Goal: Information Seeking & Learning: Learn about a topic

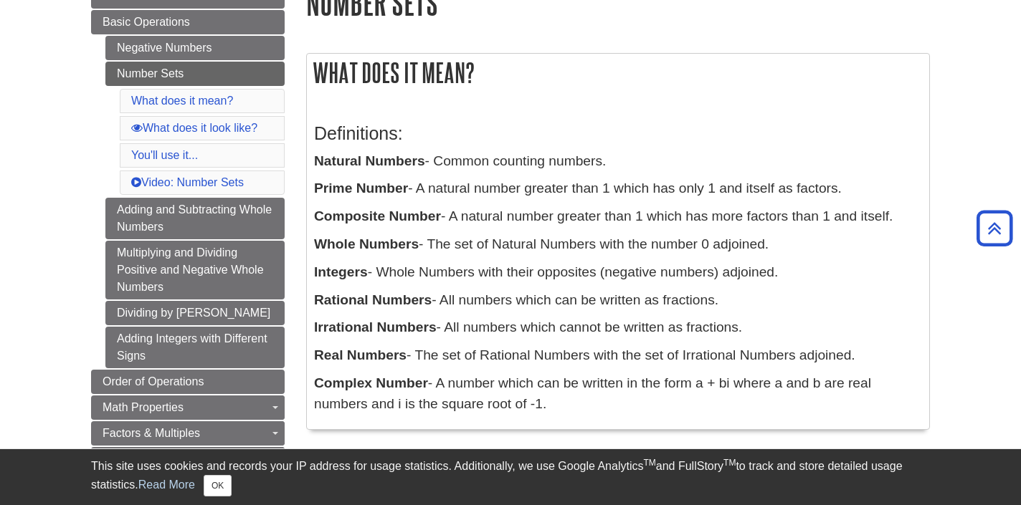
scroll to position [192, 0]
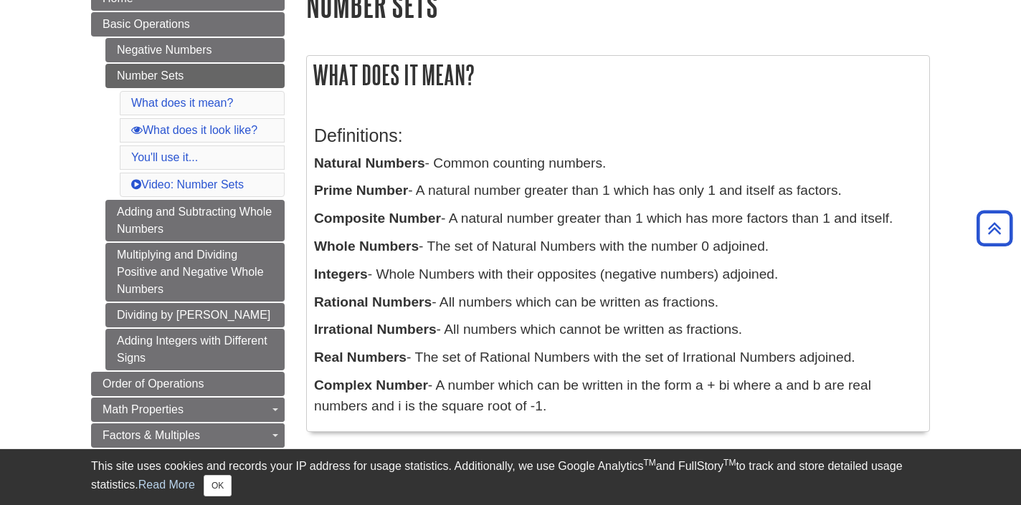
drag, startPoint x: 310, startPoint y: 158, endPoint x: 623, endPoint y: 164, distance: 313.4
click at [624, 164] on div "Definitions: Natural Numbers - Common counting numbers. Prime Number - A natura…" at bounding box center [618, 268] width 622 height 328
click at [623, 164] on p "Natural Numbers - Common counting numbers." at bounding box center [618, 163] width 608 height 21
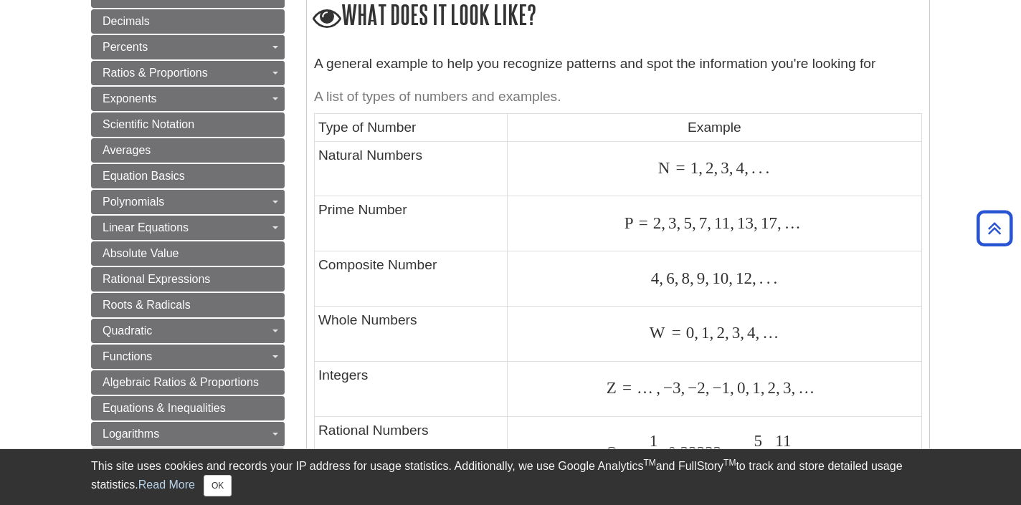
scroll to position [659, 0]
click at [654, 158] on div "N = 1 , 2 , 3 , 4 , . . . N = 1 , 2 , 3 , 4 , . . ." at bounding box center [714, 167] width 407 height 19
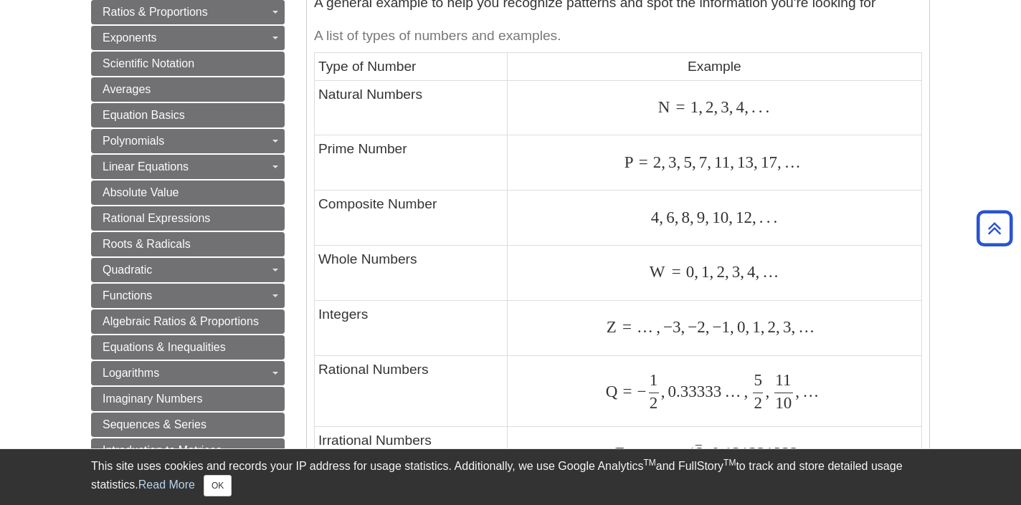
scroll to position [720, 0]
drag, startPoint x: 652, startPoint y: 103, endPoint x: 857, endPoint y: 114, distance: 204.7
click at [857, 114] on td "N = 1 , 2 , 3 , 4 , . . . N = 1 , 2 , 3 , 4 , . . ." at bounding box center [714, 107] width 414 height 55
drag, startPoint x: 624, startPoint y: 155, endPoint x: 883, endPoint y: 158, distance: 258.8
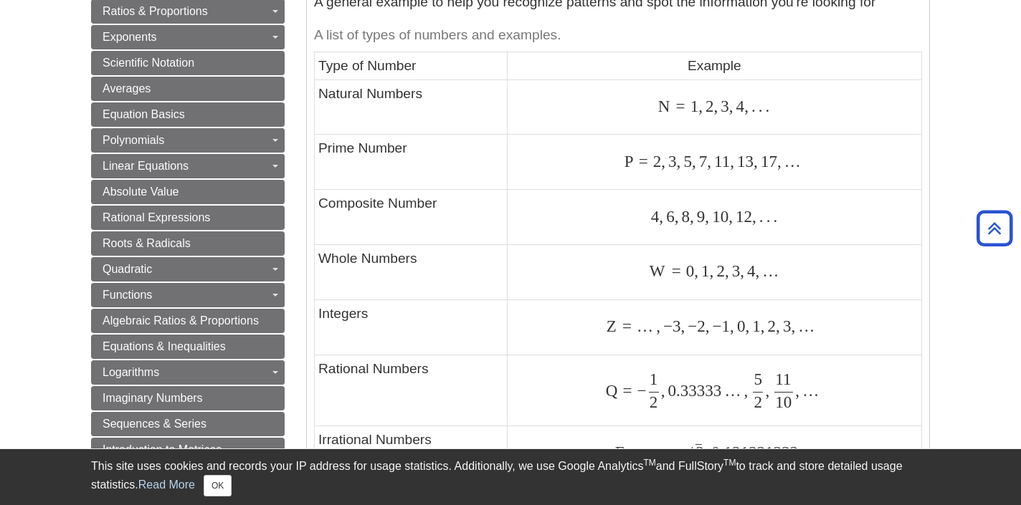
click at [883, 158] on div "P = 2 , 3 , 5 , 7 , 11 , 13 , 17 , … P = 2 , 3 , 5 , 7 , 11 , 13 , 17 , …" at bounding box center [714, 162] width 407 height 19
click at [825, 174] on td "P = 2 , 3 , 5 , 7 , 11 , 13 , 17 , … P = 2 , 3 , 5 , 7 , 11 , 13 , 17 , …" at bounding box center [714, 162] width 414 height 55
drag, startPoint x: 624, startPoint y: 153, endPoint x: 807, endPoint y: 158, distance: 182.2
click at [807, 158] on div "P = 2 , 3 , 5 , 7 , 11 , 13 , 17 , … P = 2 , 3 , 5 , 7 , 11 , 13 , 17 , …" at bounding box center [714, 162] width 407 height 19
click at [839, 157] on div "P = 2 , 3 , 5 , 7 , 11 , 13 , 17 , … P = 2 , 3 , 5 , 7 , 11 , 13 , 17 , …" at bounding box center [714, 162] width 407 height 19
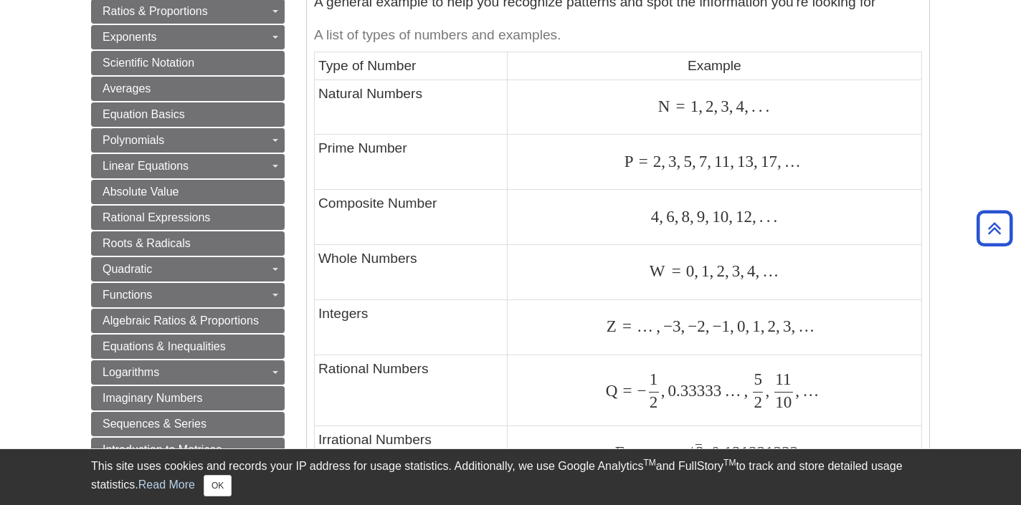
drag, startPoint x: 652, startPoint y: 211, endPoint x: 804, endPoint y: 216, distance: 152.1
click at [804, 216] on div "4 , 6 , 8 , 9 , 10 , 12 , . . . 4 , 6 , 8 , 9 , 10 , 12 , . . ." at bounding box center [714, 216] width 407 height 19
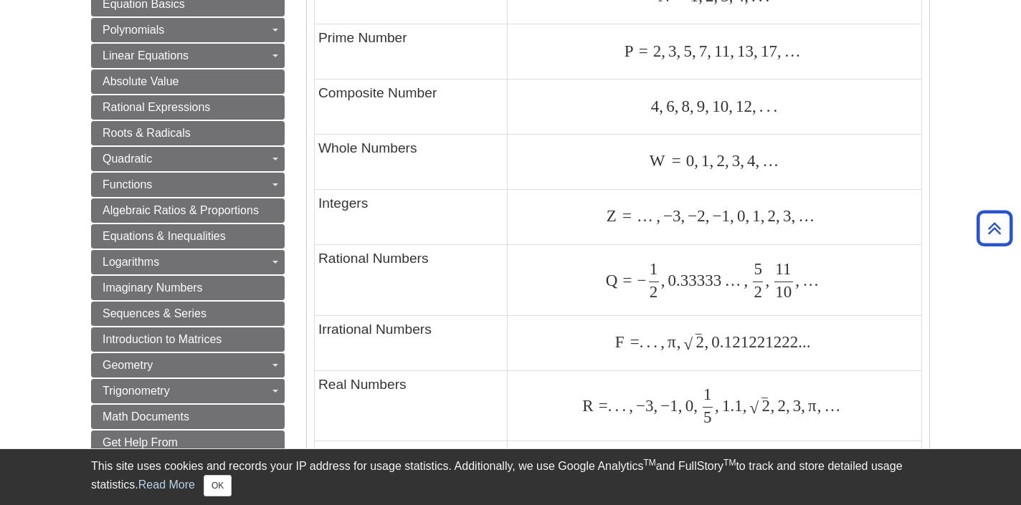
scroll to position [832, 0]
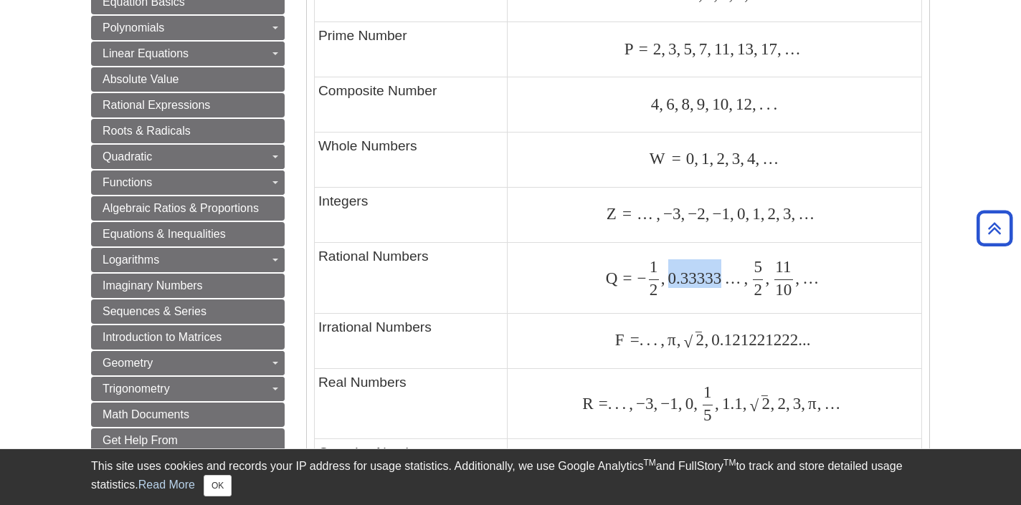
drag, startPoint x: 674, startPoint y: 269, endPoint x: 728, endPoint y: 273, distance: 53.9
click at [728, 273] on span "Q = − 1 2 , 0.33333 … , 5 2 , 11 10 , …" at bounding box center [712, 278] width 213 height 19
drag, startPoint x: 650, startPoint y: 275, endPoint x: 664, endPoint y: 285, distance: 17.1
click at [664, 285] on span "Q = − 1 2 , 0.33333 … , 5 2 , 11 10 , …" at bounding box center [714, 278] width 217 height 36
click at [758, 272] on span at bounding box center [758, 274] width 10 height 22
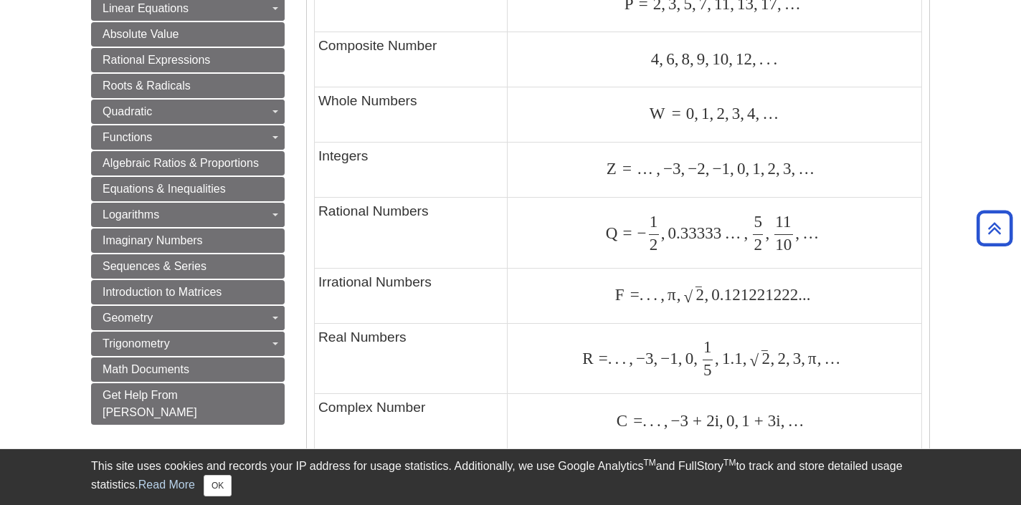
scroll to position [886, 0]
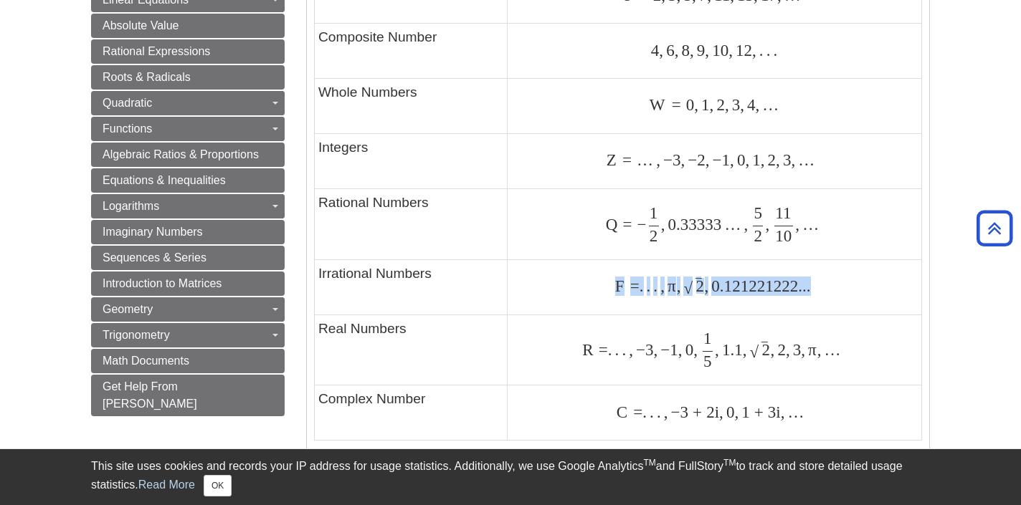
drag, startPoint x: 611, startPoint y: 272, endPoint x: 827, endPoint y: 275, distance: 216.5
click at [827, 277] on div "F = . . . , π , 2 ‾ √ , 0.121221222... F = . . . , π , 2 , 0.121221222..." at bounding box center [714, 286] width 407 height 19
click at [850, 277] on div "F = . . . , π , 2 ‾ √ , 0.121221222... F = . . . , π , 2 , 0.121221222..." at bounding box center [714, 286] width 407 height 19
drag, startPoint x: 667, startPoint y: 278, endPoint x: 814, endPoint y: 285, distance: 146.4
click at [811, 285] on span "F = . . . , π , 2 ‾ √ , 0.121221222..." at bounding box center [713, 286] width 196 height 19
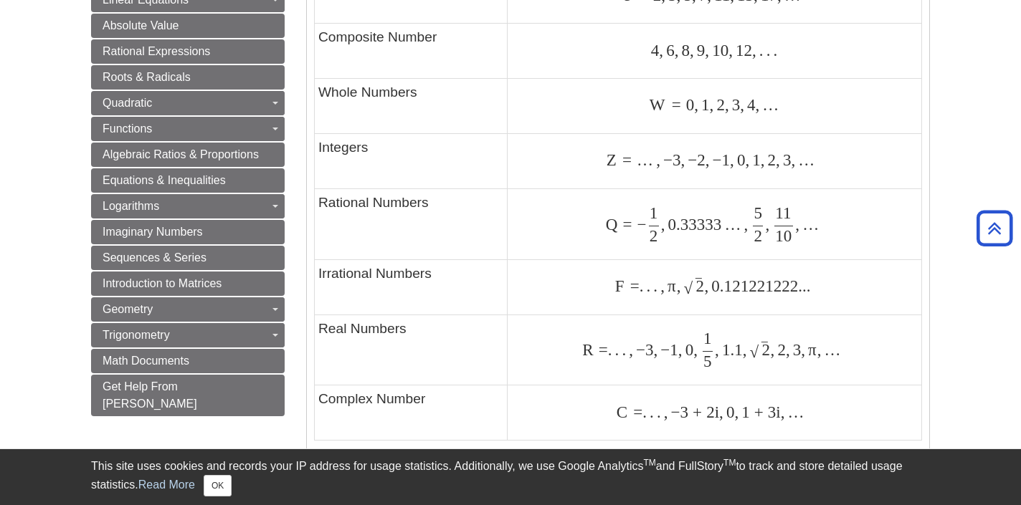
click at [814, 285] on span "F = . . . , π , 2 ‾ √ , 0.121221222..." at bounding box center [714, 286] width 199 height 17
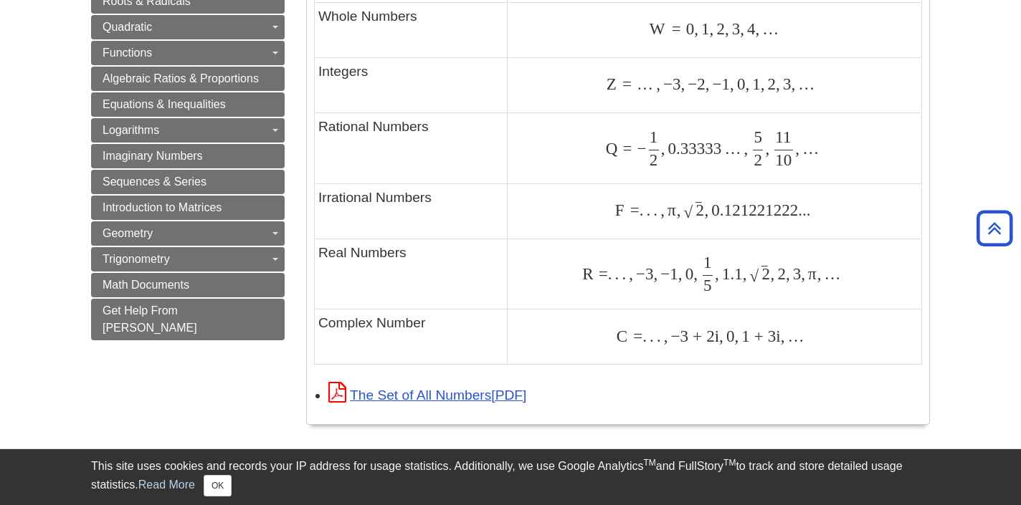
scroll to position [974, 0]
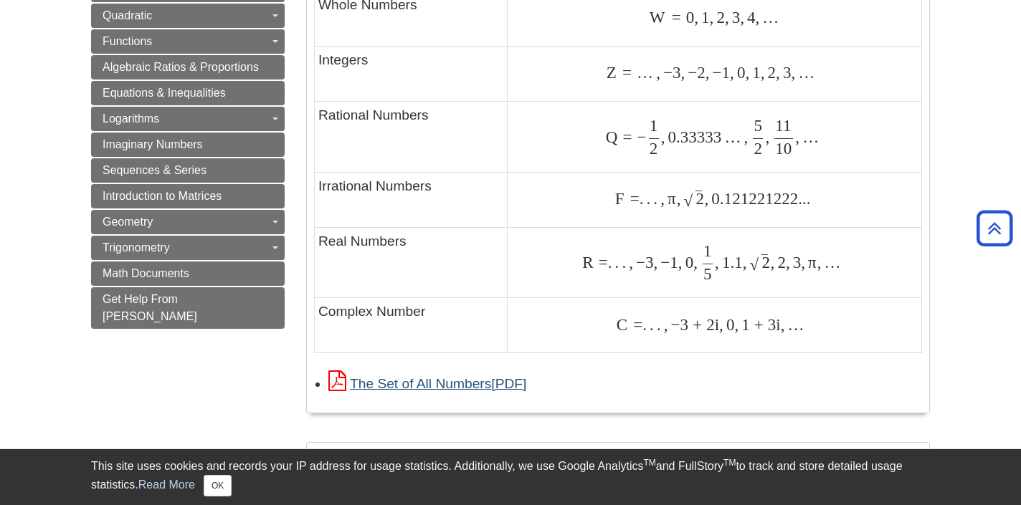
click at [458, 376] on link "The Set of All Numbers" at bounding box center [427, 383] width 198 height 15
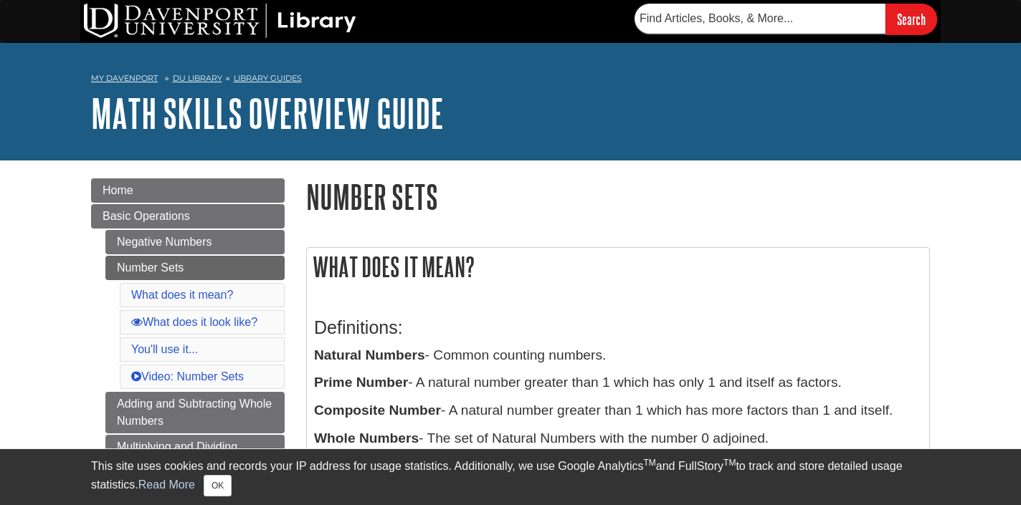
scroll to position [0, 0]
